Goal: Task Accomplishment & Management: Manage account settings

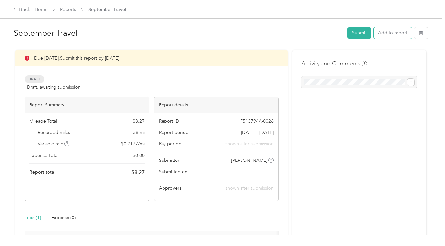
click at [386, 35] on button "Add to report" at bounding box center [393, 32] width 38 height 11
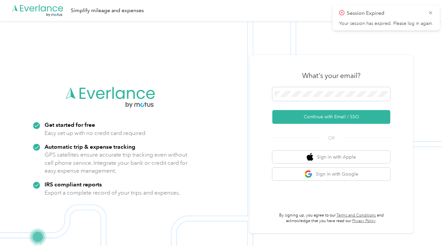
click at [431, 14] on icon at bounding box center [430, 13] width 5 height 6
click at [358, 117] on button "Continue with Email / SSO" at bounding box center [331, 117] width 118 height 14
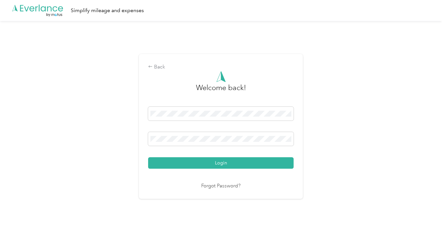
click at [251, 165] on button "Login" at bounding box center [220, 162] width 145 height 11
